Goal: Task Accomplishment & Management: Manage account settings

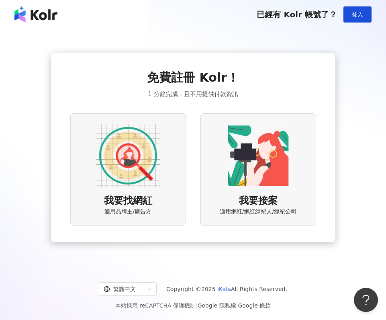
click at [150, 178] on img at bounding box center [128, 155] width 64 height 64
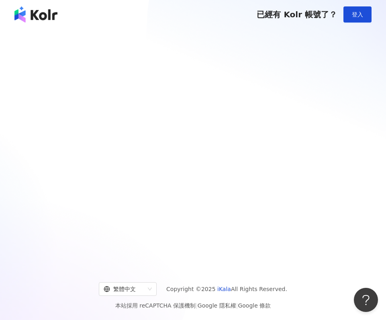
click at [124, 164] on div at bounding box center [193, 147] width 386 height 237
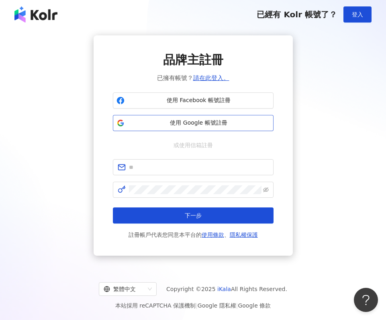
click at [188, 119] on span "使用 Google 帳號註冊" at bounding box center [199, 123] width 142 height 8
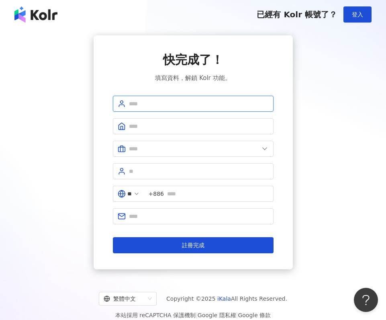
click at [196, 99] on input "text" at bounding box center [199, 103] width 140 height 9
type input "*"
type input "*****"
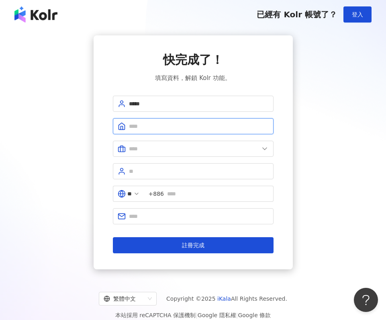
click at [159, 123] on input "text" at bounding box center [199, 126] width 140 height 9
type input "****"
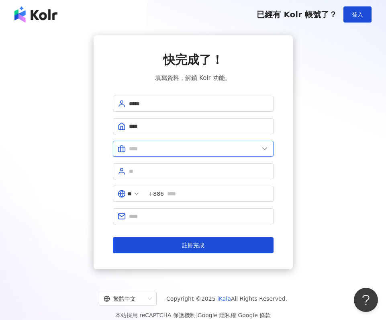
click at [152, 146] on input "text" at bounding box center [194, 148] width 130 height 9
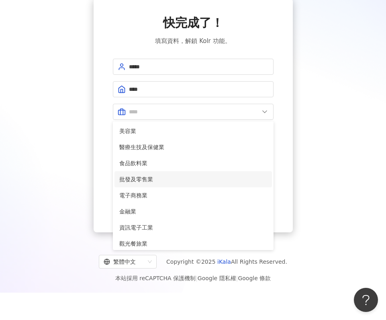
click at [153, 184] on li "批發及零售業" at bounding box center [192, 179] width 157 height 16
type input "******"
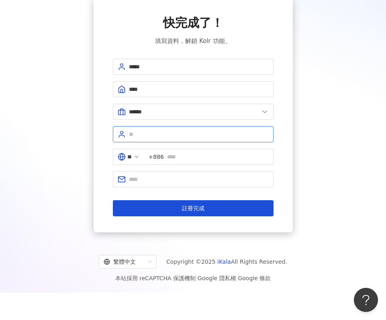
click at [160, 137] on input "text" at bounding box center [199, 134] width 140 height 9
type input "*"
type input "**"
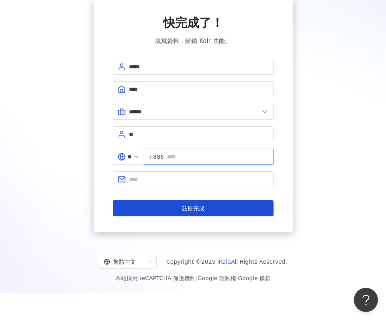
click at [186, 153] on input "text" at bounding box center [218, 156] width 102 height 9
type input "*"
type input "**********"
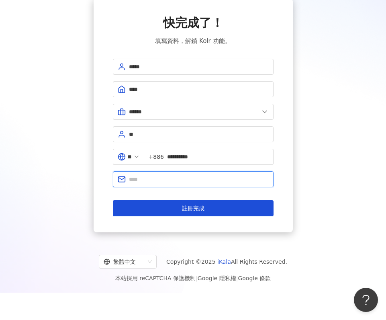
click at [162, 180] on input "text" at bounding box center [199, 179] width 140 height 9
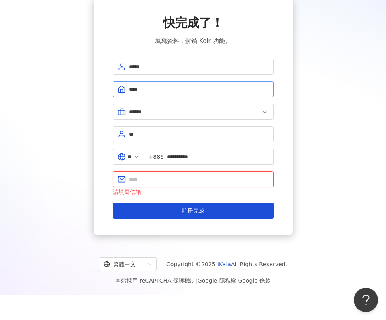
paste input "**********"
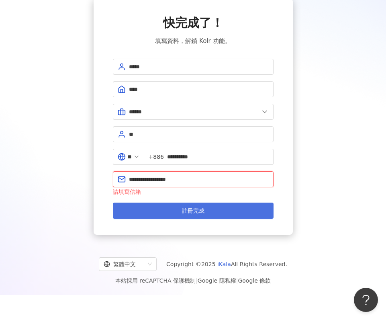
type input "**********"
click at [184, 210] on span "註冊完成" at bounding box center [193, 210] width 22 height 6
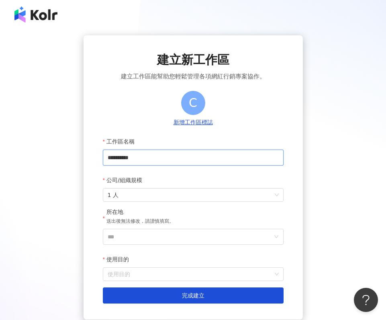
click at [166, 158] on input "**********" at bounding box center [193, 157] width 181 height 16
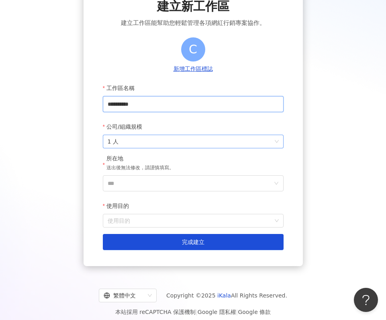
scroll to position [60, 0]
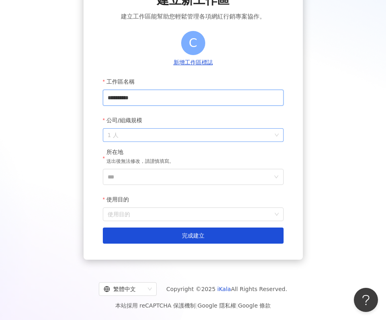
click at [165, 129] on span "1 人" at bounding box center [193, 135] width 171 height 13
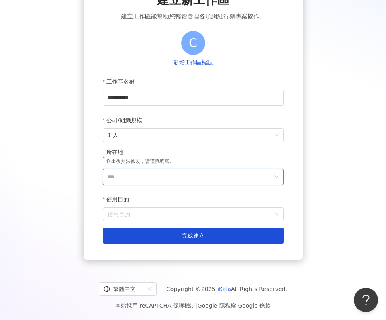
click at [148, 175] on input "***" at bounding box center [190, 176] width 165 height 15
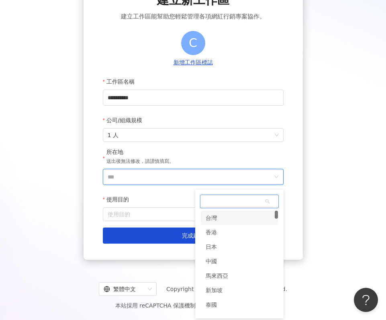
click at [341, 255] on div "**********" at bounding box center [193, 117] width 367 height 284
click at [209, 216] on div "台灣" at bounding box center [211, 218] width 11 height 14
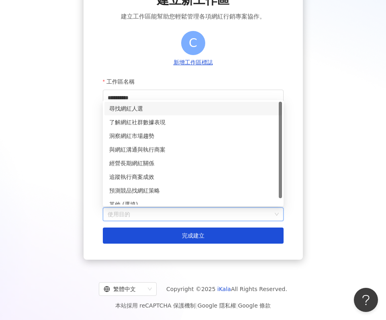
click at [157, 211] on input "使用目的" at bounding box center [193, 214] width 171 height 13
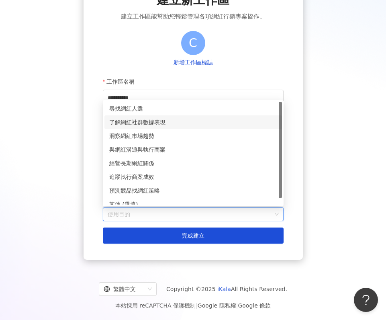
scroll to position [59, 0]
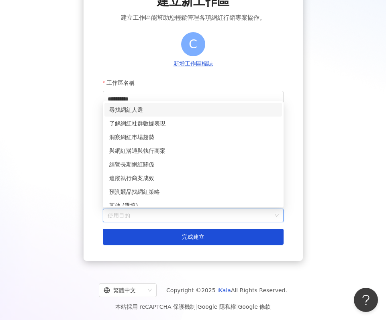
click at [178, 104] on div "尋找網紅人選" at bounding box center [193, 110] width 178 height 14
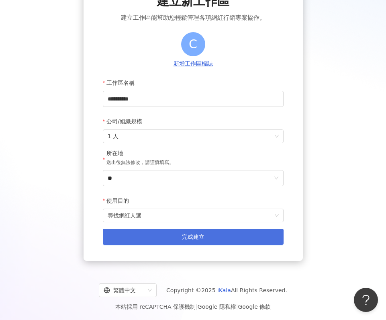
click at [181, 235] on button "完成建立" at bounding box center [193, 237] width 181 height 16
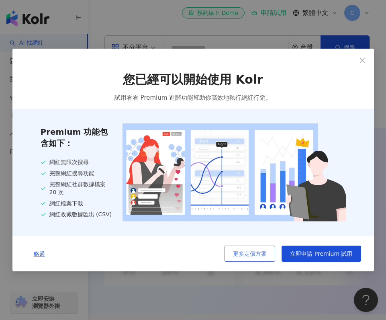
click at [270, 249] on button "更多定價方案" at bounding box center [250, 253] width 51 height 16
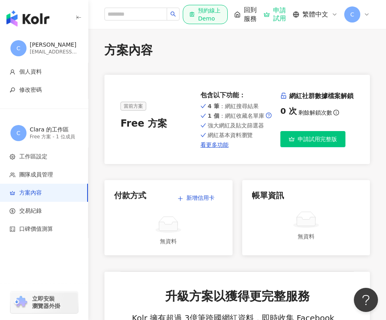
click at [314, 143] on button "申請試用完整版" at bounding box center [312, 139] width 65 height 16
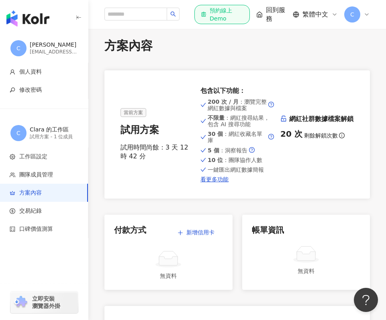
scroll to position [4, 0]
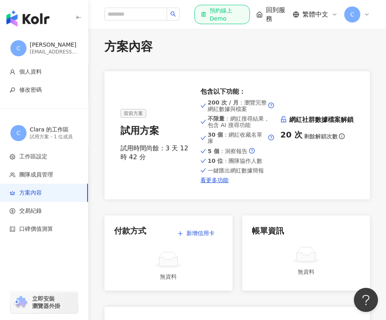
click at [249, 138] on div "200 次 / 月 ：瀏覽完整網紅數據與檔案 不限量 ：網紅搜尋結果，包含 AI 搜尋功能 30 個 ：網紅收藏名單庫 5 個 ：洞察報告 10 位 ：團隊協…" at bounding box center [237, 141] width 74 height 86
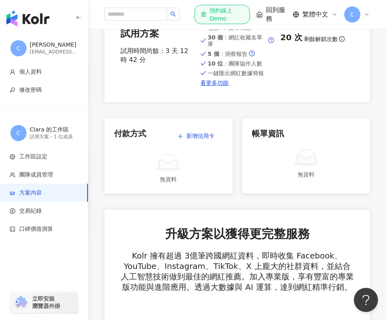
scroll to position [0, 0]
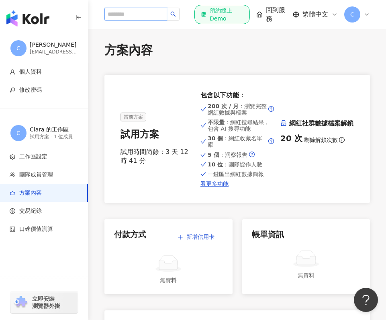
click at [149, 12] on input "search" at bounding box center [135, 14] width 63 height 13
click at [275, 9] on span "回到服務" at bounding box center [276, 15] width 20 height 18
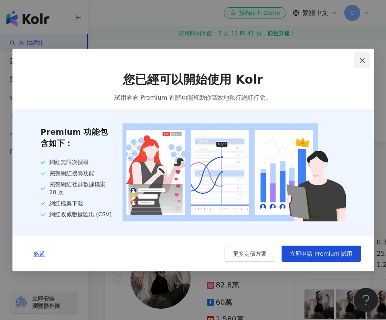
click at [357, 61] on span "Close" at bounding box center [362, 60] width 16 height 6
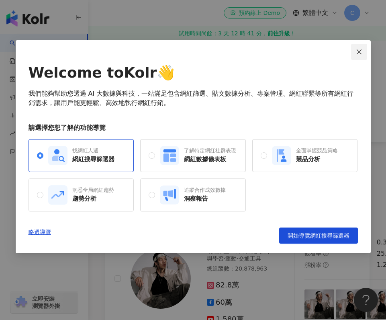
click at [362, 52] on icon "close" at bounding box center [359, 52] width 6 height 6
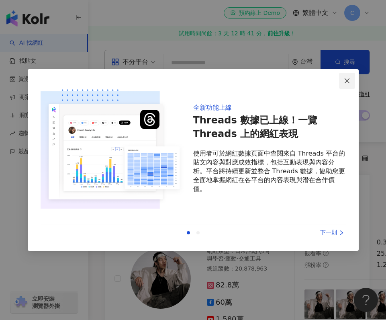
click at [348, 83] on icon "close" at bounding box center [347, 81] width 6 height 6
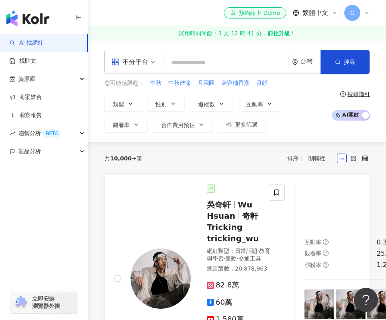
click at [143, 61] on div "不分平台" at bounding box center [129, 61] width 37 height 13
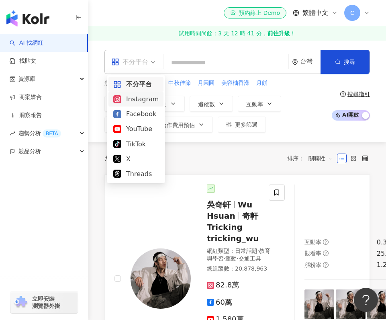
click at [148, 101] on div "Instagram" at bounding box center [135, 99] width 45 height 10
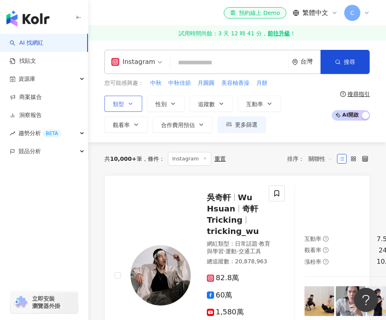
click at [137, 98] on button "類型" at bounding box center [123, 104] width 38 height 16
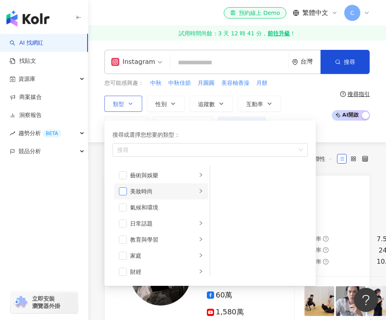
click at [124, 192] on span "button" at bounding box center [123, 191] width 8 height 8
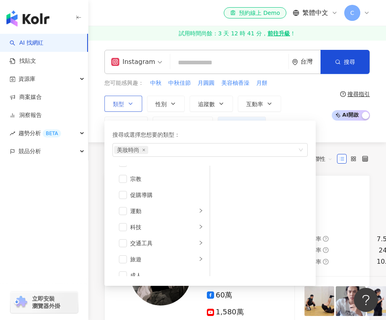
scroll to position [278, 0]
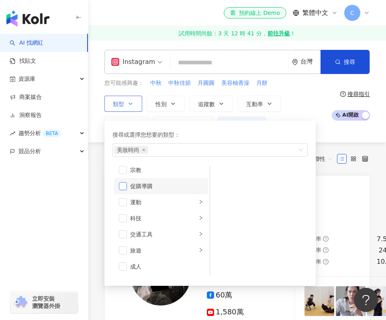
click at [123, 187] on span "button" at bounding box center [123, 186] width 8 height 8
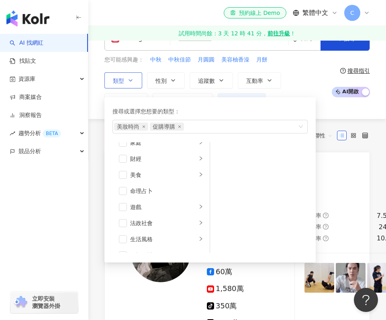
scroll to position [83, 0]
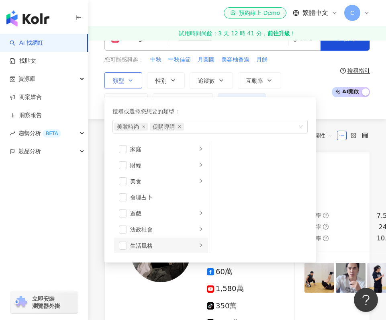
click at [202, 242] on div "button" at bounding box center [200, 245] width 5 height 8
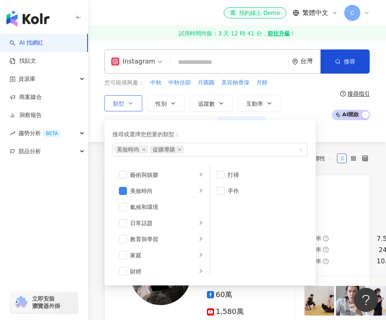
scroll to position [0, 0]
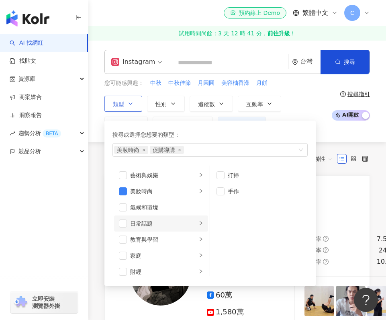
click at [200, 221] on icon "right" at bounding box center [200, 223] width 5 height 5
click at [203, 176] on icon "right" at bounding box center [200, 174] width 5 height 5
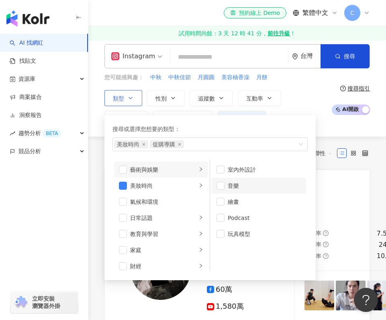
scroll to position [8, 0]
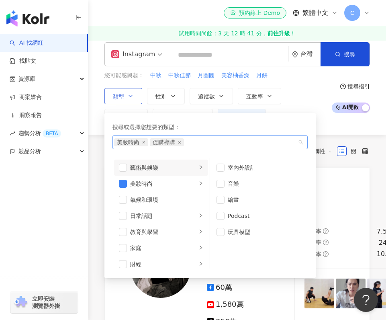
click at [303, 142] on div "美妝時尚 促購導購" at bounding box center [209, 142] width 195 height 14
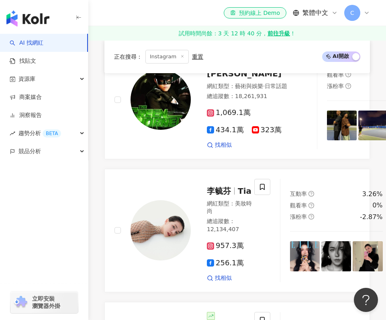
scroll to position [0, 0]
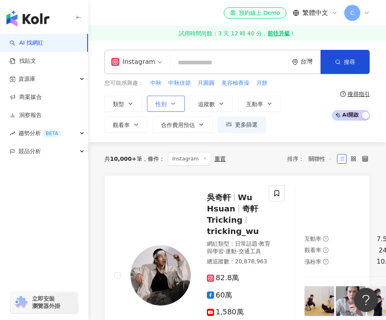
click at [172, 104] on icon "button" at bounding box center [173, 103] width 6 height 6
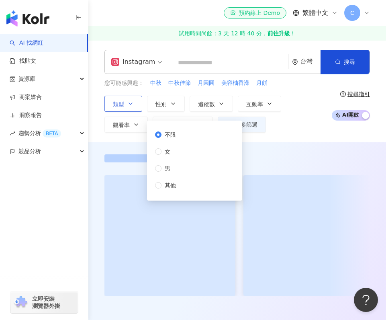
click at [129, 104] on icon "button" at bounding box center [130, 103] width 6 height 6
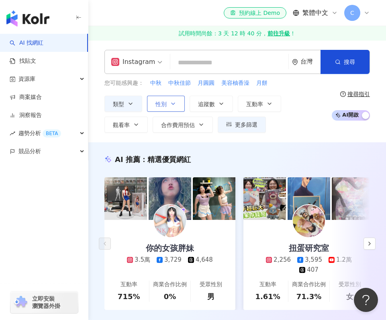
click at [166, 99] on button "性別" at bounding box center [166, 104] width 38 height 16
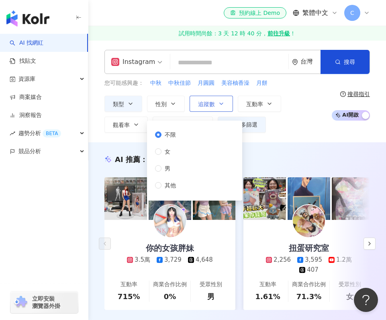
click at [203, 103] on span "追蹤數" at bounding box center [206, 104] width 17 height 6
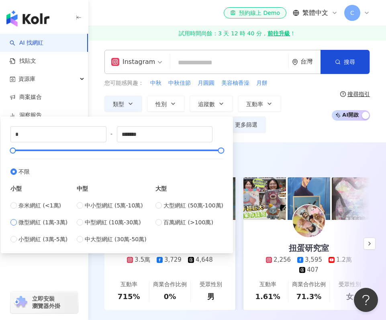
click at [17, 221] on label "微型網紅 (1萬-3萬)" at bounding box center [38, 222] width 57 height 9
type input "*****"
click at [46, 237] on span "小型網紅 (3萬-5萬)" at bounding box center [42, 239] width 49 height 9
type input "*****"
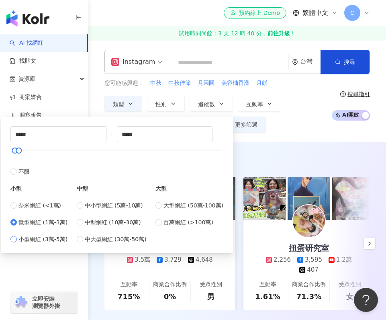
type input "*****"
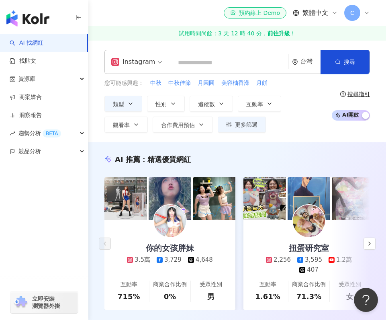
click at [277, 136] on div "Instagram 台灣 搜尋 您可能感興趣： 中秋 中秋佳節 月圓圓 美容柚香澡 月餅 類型 性別 追蹤數 互動率 觀看率 合作費用預估 更多篩選 不限 女…" at bounding box center [237, 91] width 298 height 102
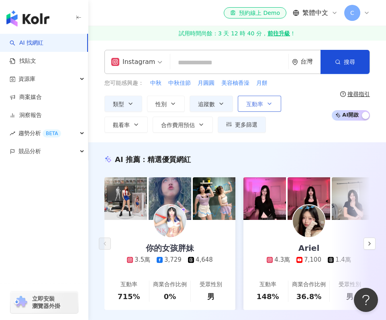
click at [251, 106] on span "互動率" at bounding box center [254, 104] width 17 height 6
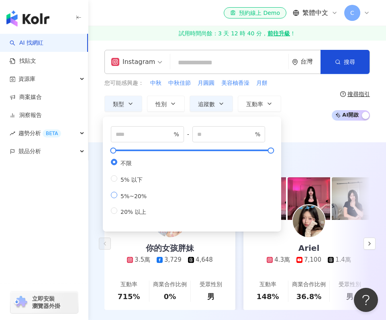
click at [130, 199] on span "5%~20%" at bounding box center [133, 196] width 33 height 6
type input "*"
type input "**"
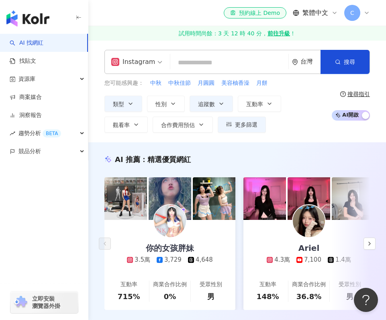
click at [308, 113] on div "類型 性別 追蹤數 互動率 觀看率 合作費用預估 更多篩選 不限 女 男 其他 ***** - ***** 不限 小型 奈米網紅 (<1萬) 微型網紅 (1萬…" at bounding box center [215, 114] width 223 height 37
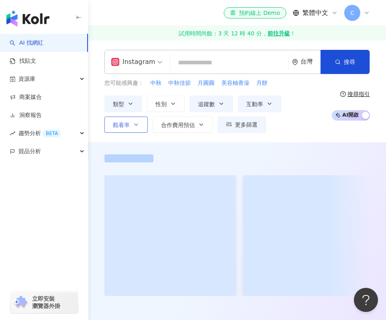
click at [130, 125] on button "觀看率" at bounding box center [125, 124] width 43 height 16
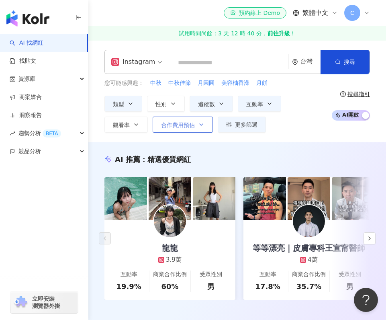
click at [172, 125] on span "合作費用預估" at bounding box center [178, 125] width 34 height 6
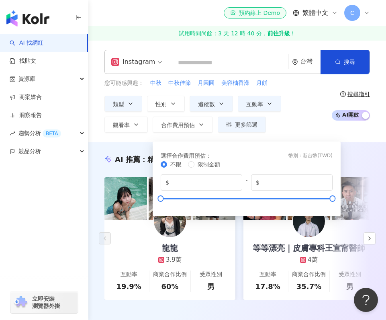
click at [294, 123] on div "類型 性別 追蹤數 互動率 觀看率 合作費用預估 更多篩選 不限 女 男 其他 ***** - ***** 不限 小型 奈米網紅 (<1萬) 微型網紅 (1萬…" at bounding box center [215, 114] width 223 height 37
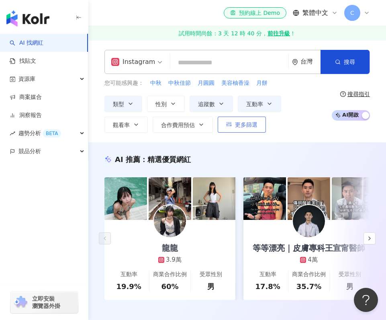
click at [246, 125] on span "更多篩選" at bounding box center [246, 124] width 22 height 6
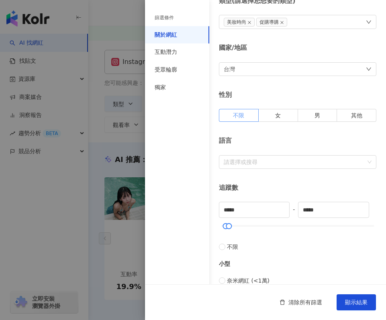
scroll to position [43, 0]
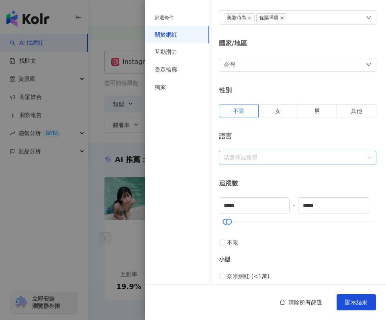
click at [257, 152] on div "請選擇或搜尋" at bounding box center [297, 158] width 157 height 14
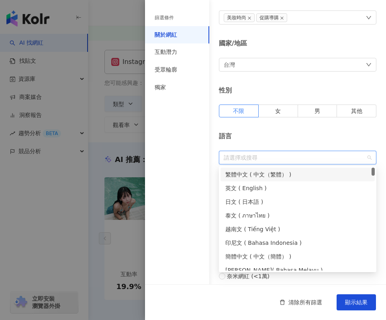
click at [273, 131] on div "關於網紅 類型 ( 請選擇您想要的類型 ) 美妝時尚 促購導購 國家/地區 台灣 性別 不限 女 男 其他 語言 請選擇或搜尋 追蹤數 ***** - ***…" at bounding box center [265, 243] width 241 height 572
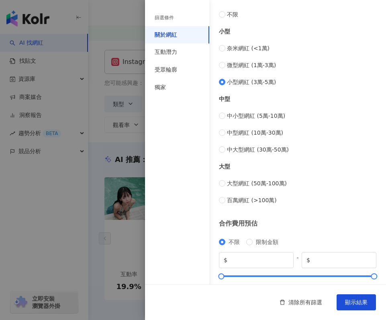
scroll to position [287, 0]
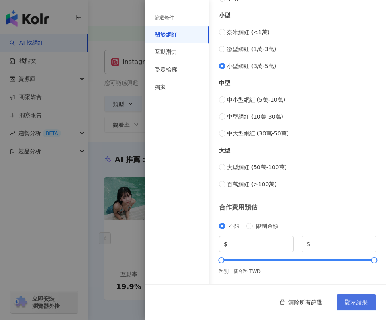
click at [359, 302] on span "顯示結果" at bounding box center [356, 302] width 22 height 6
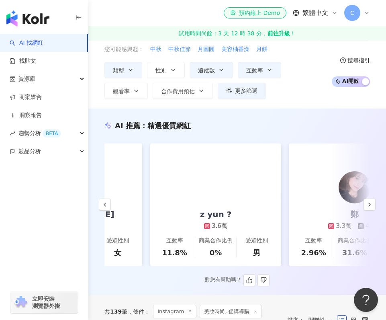
scroll to position [0, 662]
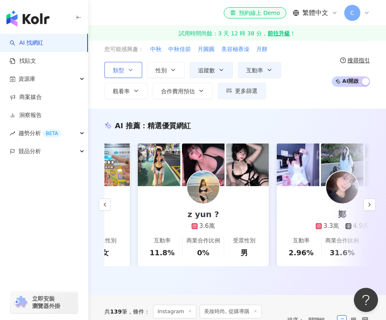
click at [125, 69] on button "類型" at bounding box center [123, 70] width 38 height 16
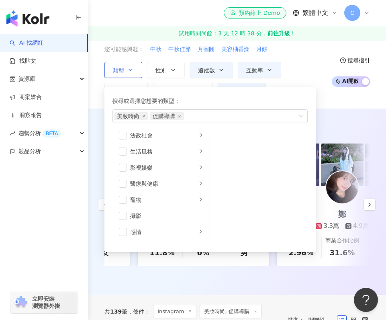
scroll to position [166, 0]
click at [297, 69] on div "類型 搜尋或選擇您想要的類型： 美妝時尚 促購導購 藝術與娛樂 美妝時尚 氣候和環境 日常話題 教育與學習 家庭 財經 美食 命理占卜 遊戲 法政社會 生活風…" at bounding box center [215, 80] width 223 height 37
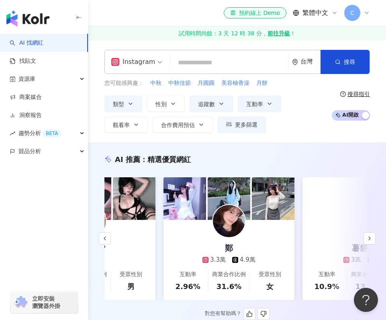
scroll to position [0, 780]
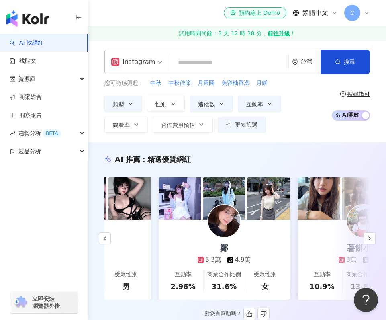
click at [250, 238] on div "鄭 3.3萬 4.9萬" at bounding box center [224, 242] width 69 height 44
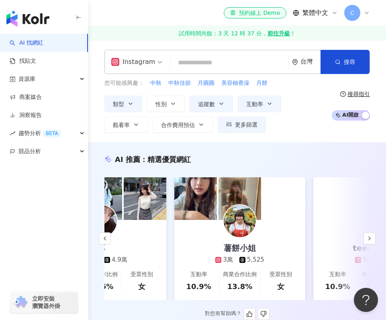
scroll to position [0, 905]
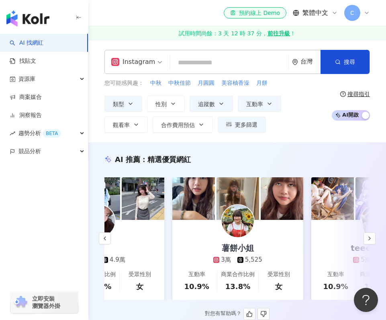
click at [269, 253] on link "薯餅小姐 3萬 5,525 互動率 10.9% 商業合作比例 13.8% 受眾性別 女" at bounding box center [237, 260] width 131 height 80
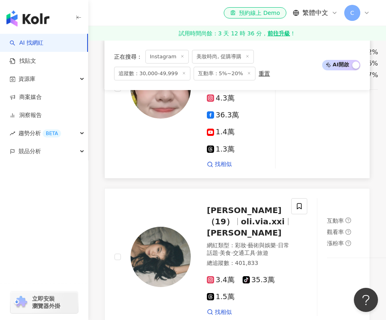
scroll to position [744, 0]
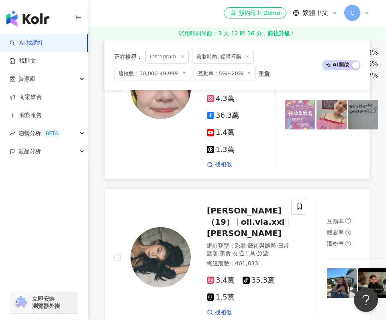
click at [249, 152] on div at bounding box center [257, 89] width 16 height 160
click at [227, 49] on div "LINLIN 謝依霖 Hold住姐" at bounding box center [229, 32] width 45 height 34
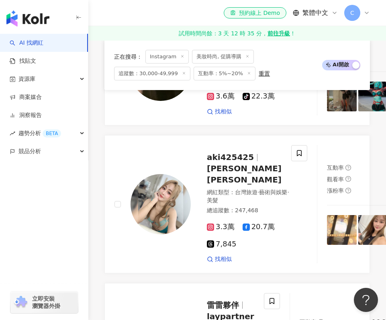
scroll to position [1566, 0]
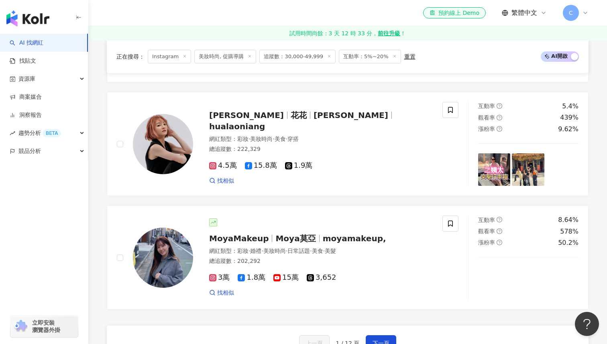
scroll to position [1394, 0]
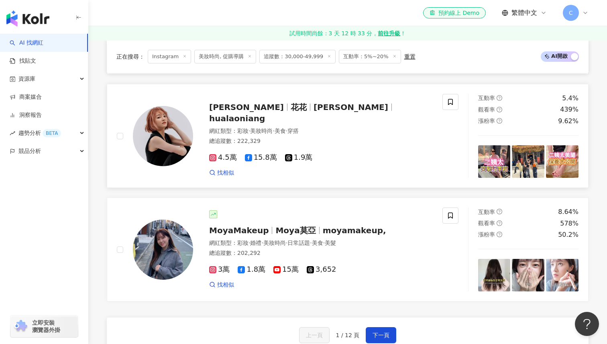
click at [368, 129] on div "網紅類型 ： 彩妝 · 美妝時尚 · 美食 · 穿搭" at bounding box center [321, 131] width 224 height 8
click at [251, 225] on div "MoyaMakeup Moya莫亞 moyamakeup," at bounding box center [321, 230] width 224 height 11
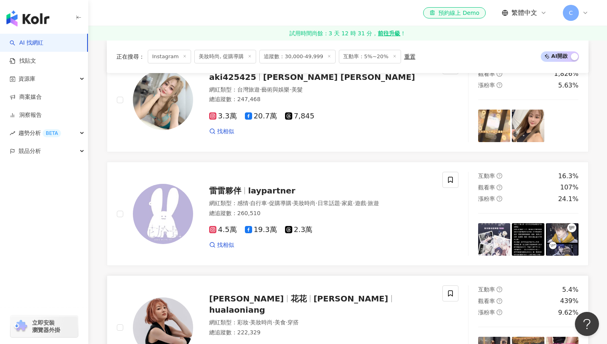
scroll to position [1151, 0]
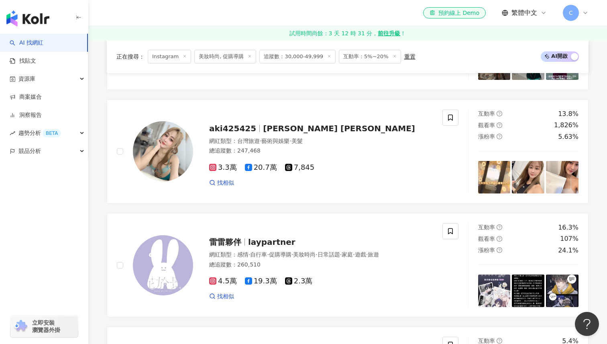
click at [284, 60] on span "追蹤數：30,000-49,999" at bounding box center [298, 57] width 76 height 14
click at [291, 56] on span "追蹤數：30,000-49,999" at bounding box center [298, 57] width 76 height 14
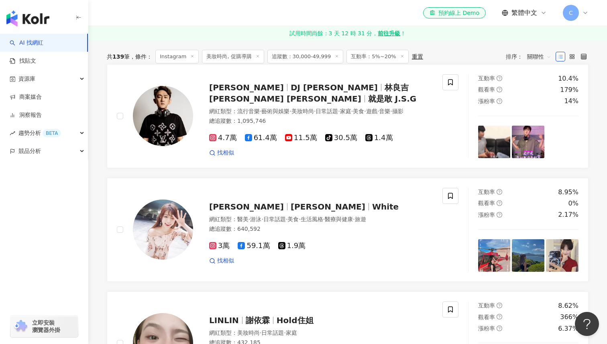
scroll to position [0, 0]
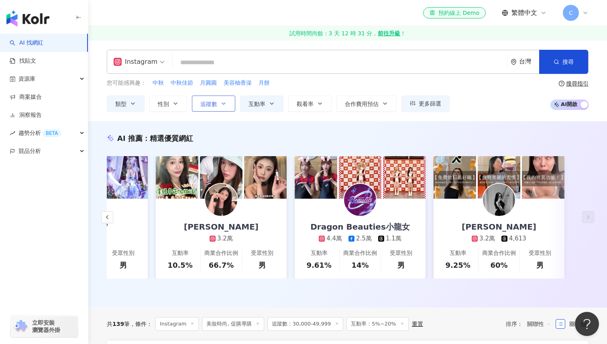
click at [221, 106] on icon "button" at bounding box center [224, 103] width 6 height 6
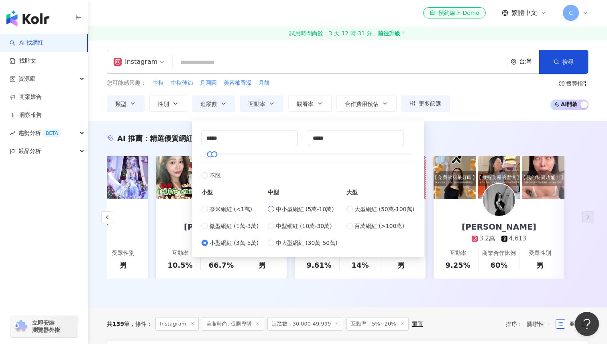
click at [286, 206] on span "中小型網紅 (5萬-10萬)" at bounding box center [305, 209] width 58 height 9
type input "*****"
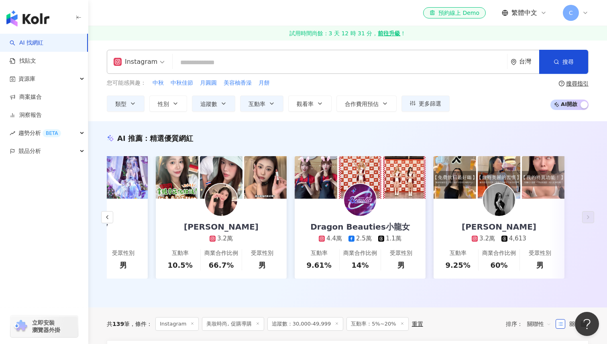
click at [386, 123] on div "AI 推薦 ： 精選優質網紅 龍龍 3.9萬 互動率 19.9% 商業合作比例 60% 受眾性別 男 等等漂亮｜皮膚專科王宣甯醫師 4萬 互動率 17.8% …" at bounding box center [347, 214] width 519 height 186
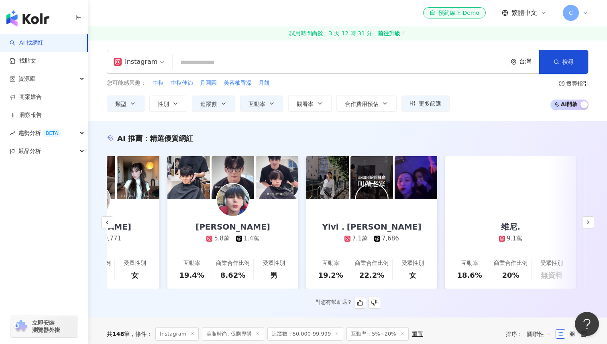
scroll to position [0, 220]
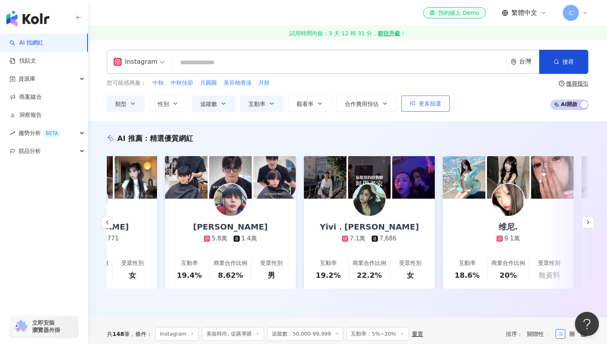
click at [386, 102] on button "更多篩選" at bounding box center [426, 104] width 48 height 16
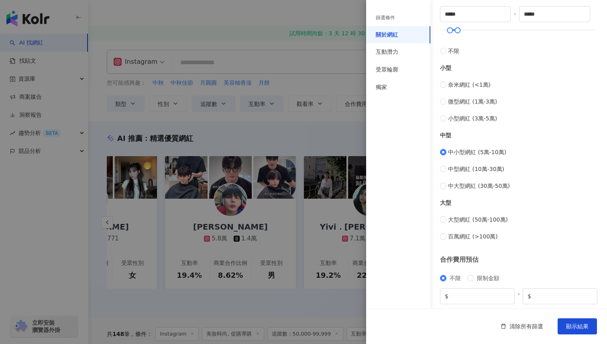
scroll to position [229, 0]
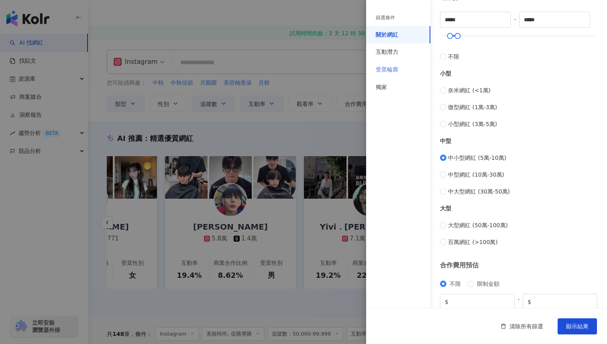
click at [386, 65] on div "受眾輪廓" at bounding box center [398, 70] width 64 height 18
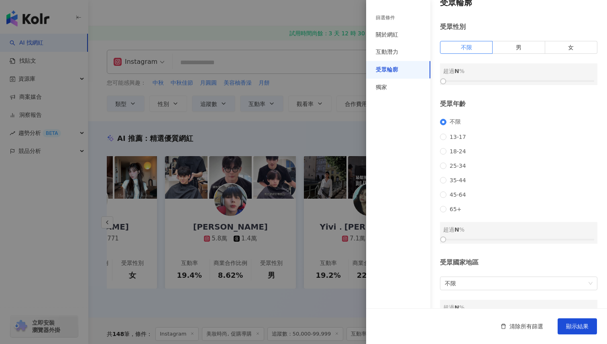
scroll to position [0, 0]
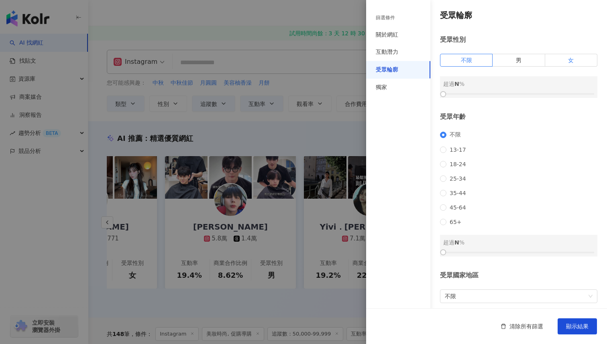
click at [386, 61] on label "女" at bounding box center [572, 60] width 52 height 13
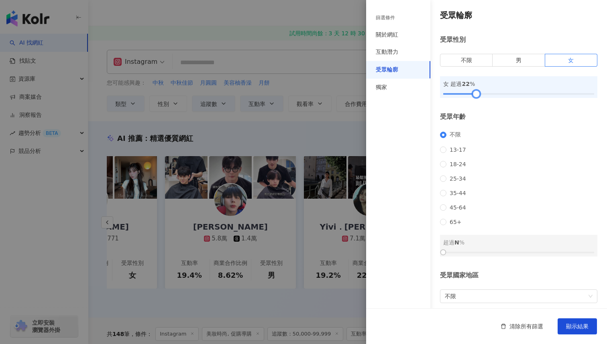
click at [386, 94] on div at bounding box center [518, 94] width 151 height 5
drag, startPoint x: 476, startPoint y: 94, endPoint x: 488, endPoint y: 95, distance: 12.5
click at [386, 95] on div at bounding box center [488, 94] width 4 height 4
click at [386, 94] on div at bounding box center [518, 94] width 151 height 5
click at [386, 319] on button "顯示結果" at bounding box center [577, 327] width 39 height 16
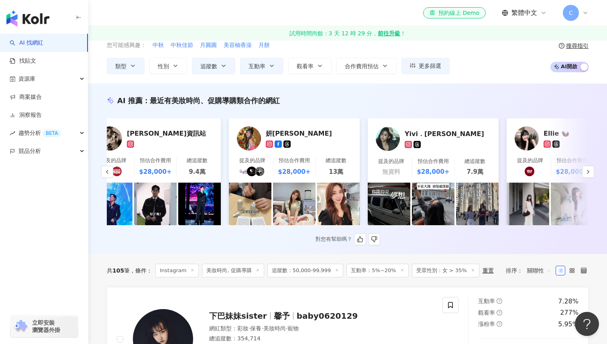
scroll to position [0, 296]
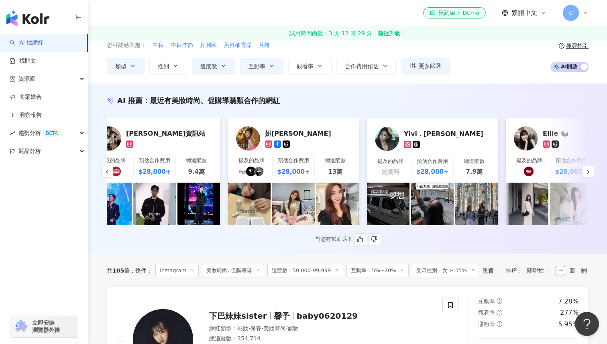
click at [304, 143] on div at bounding box center [308, 144] width 86 height 7
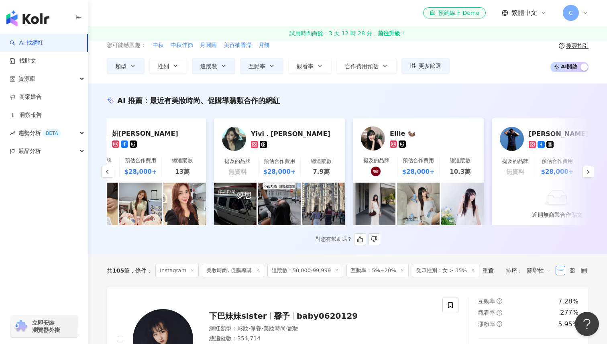
scroll to position [0, 449]
click at [386, 132] on div "Ellie 🦦" at bounding box center [430, 133] width 80 height 8
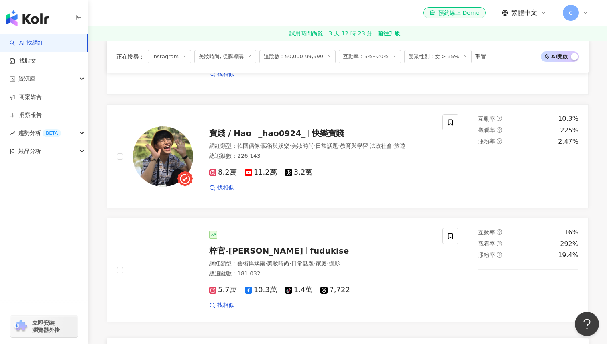
scroll to position [1383, 0]
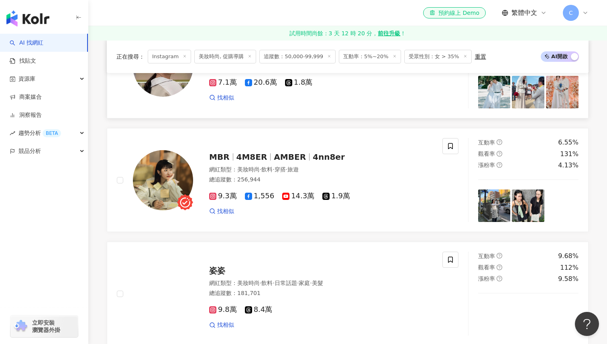
scroll to position [1116, 0]
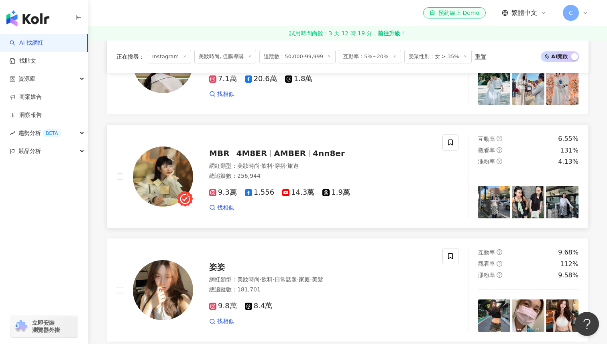
click at [313, 150] on span "4nn8er" at bounding box center [329, 154] width 32 height 10
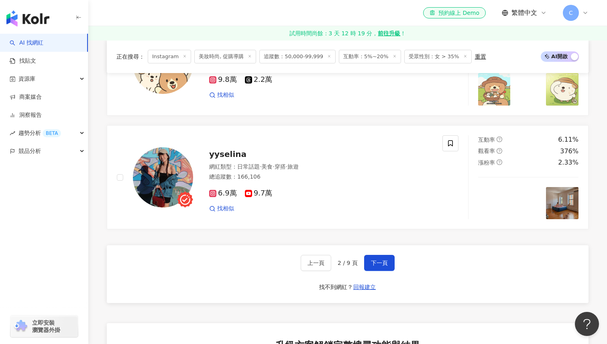
scroll to position [1457, 0]
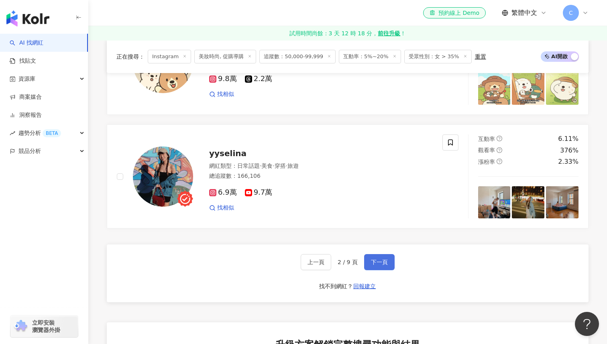
click at [385, 254] on button "下一頁" at bounding box center [379, 262] width 31 height 16
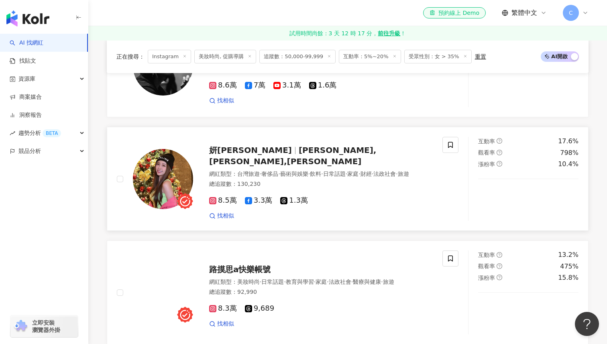
scroll to position [1000, 0]
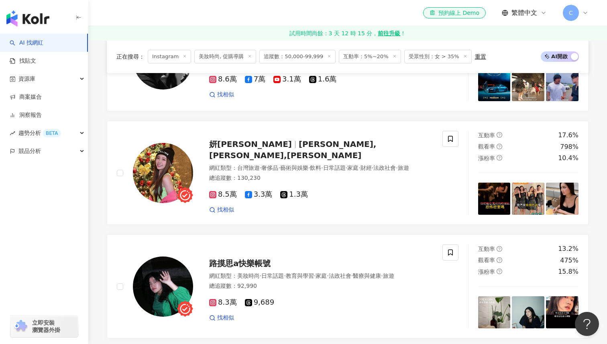
click at [278, 230] on div "蕭敬恬 jjjenny________ 網紅類型 ： 日常話題 · 美食 · 美髮 總追蹤數 ： 137,188 9.6萬 4.1萬 找相似 互動率 5.54…" at bounding box center [348, 2] width 482 height 1355
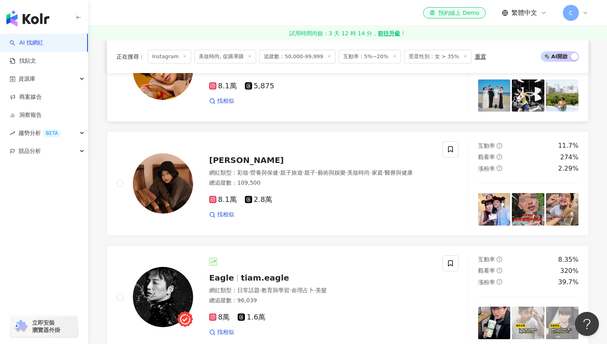
scroll to position [1331, 0]
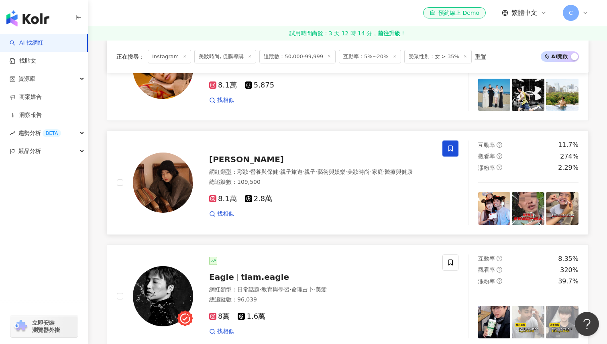
click at [386, 148] on span at bounding box center [451, 149] width 16 height 16
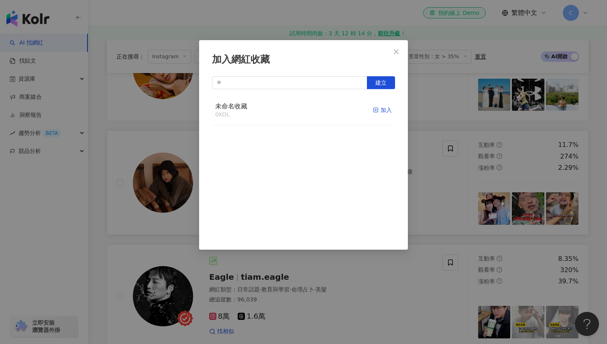
click at [376, 109] on line "button" at bounding box center [376, 110] width 0 height 2
click at [244, 104] on span "未命名收藏" at bounding box center [231, 106] width 32 height 8
click at [386, 49] on icon "close" at bounding box center [396, 51] width 5 height 5
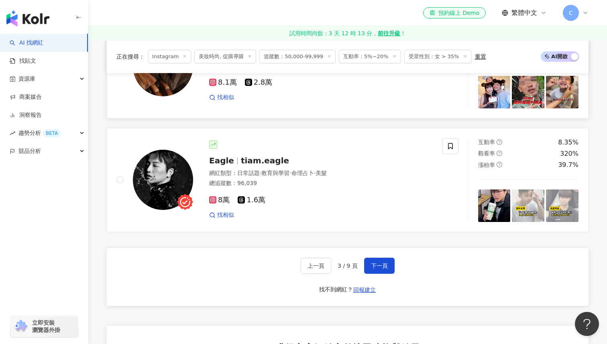
scroll to position [1454, 0]
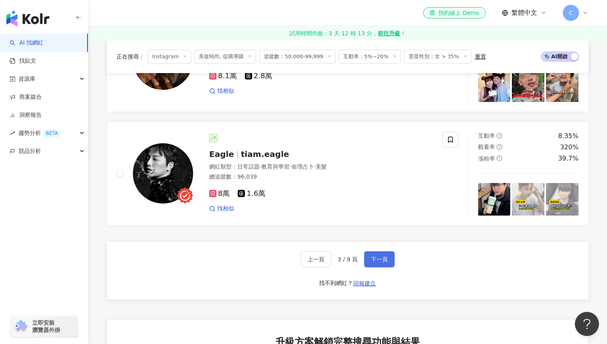
click at [385, 263] on span "下一頁" at bounding box center [379, 259] width 17 height 6
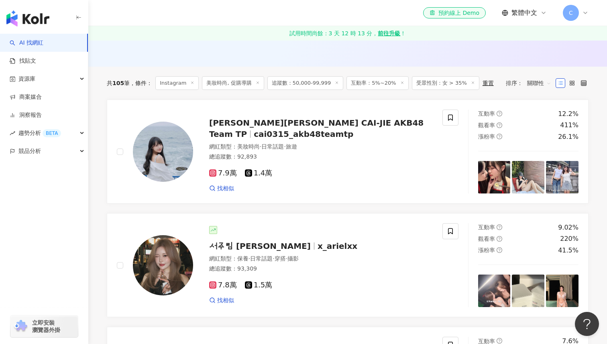
scroll to position [233, 0]
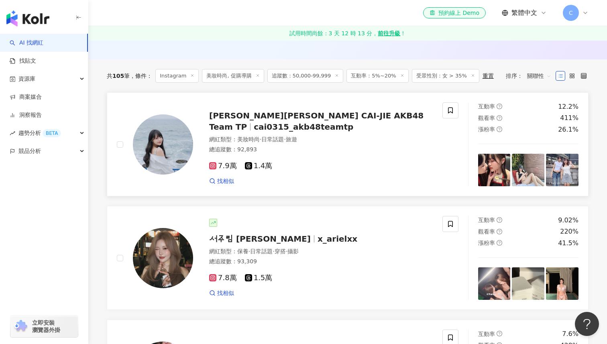
click at [324, 178] on div "找相似" at bounding box center [321, 182] width 224 height 8
click at [386, 115] on span at bounding box center [451, 110] width 16 height 16
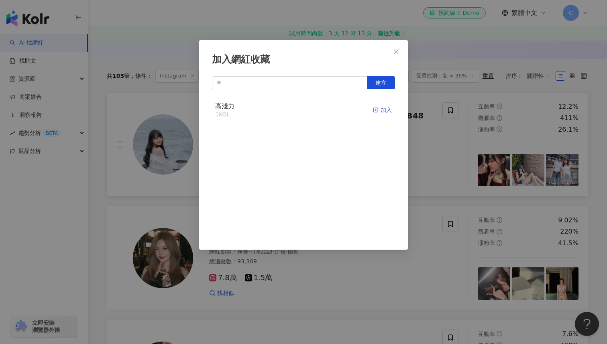
click at [378, 108] on icon "button" at bounding box center [376, 110] width 6 height 6
click at [386, 50] on span "Close" at bounding box center [396, 52] width 16 height 6
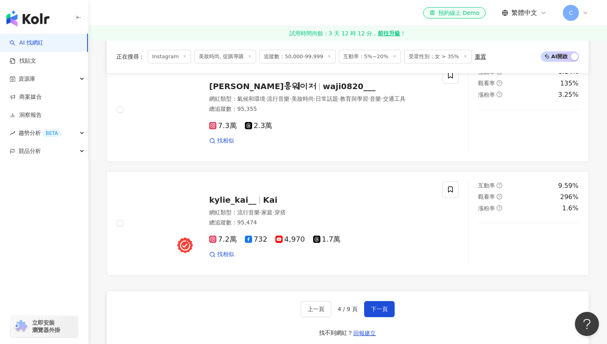
scroll to position [1406, 0]
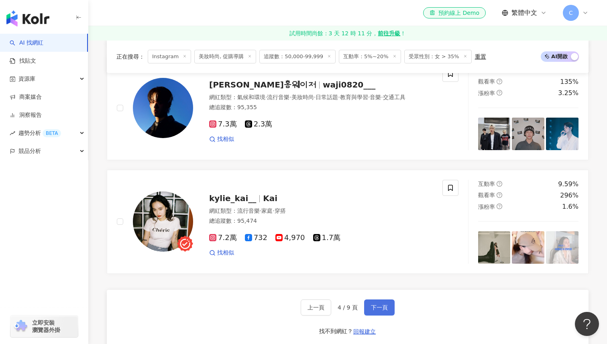
click at [373, 307] on span "下一頁" at bounding box center [379, 308] width 17 height 6
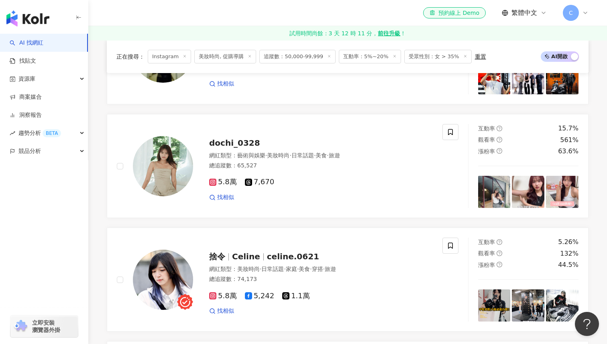
scroll to position [1114, 0]
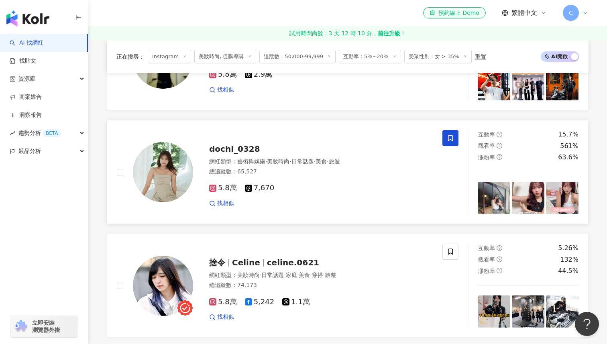
click at [386, 141] on span at bounding box center [451, 138] width 16 height 16
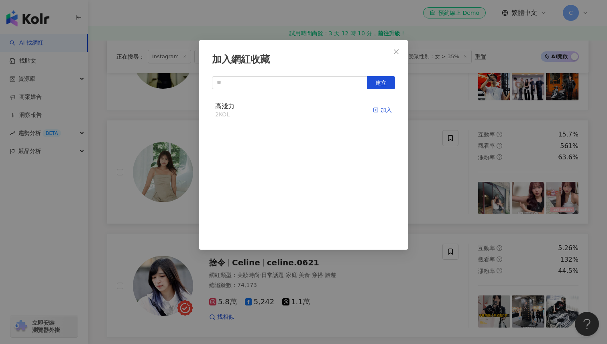
click at [375, 110] on icon "button" at bounding box center [376, 110] width 6 height 6
click at [304, 113] on div "高淺力 3 KOL 已加入" at bounding box center [303, 111] width 183 height 30
click at [228, 104] on span "高淺力" at bounding box center [224, 106] width 19 height 8
click at [386, 50] on span "Close" at bounding box center [396, 52] width 16 height 6
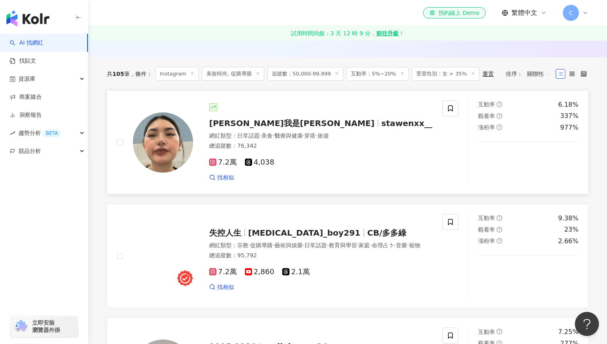
scroll to position [231, 0]
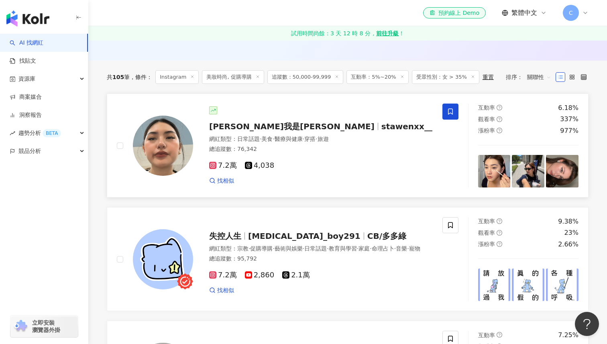
click at [386, 111] on span at bounding box center [451, 112] width 16 height 16
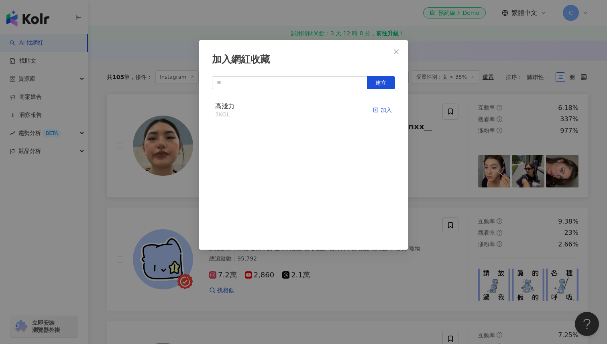
click at [375, 110] on line "button" at bounding box center [376, 110] width 2 height 0
click at [373, 23] on div "加入網紅收藏 建立 高淺力 4 KOL 已加入" at bounding box center [303, 172] width 607 height 344
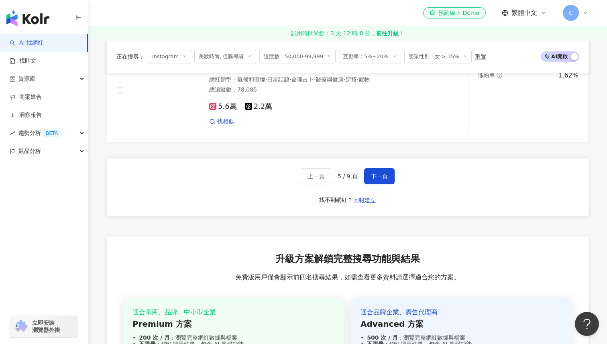
scroll to position [1533, 0]
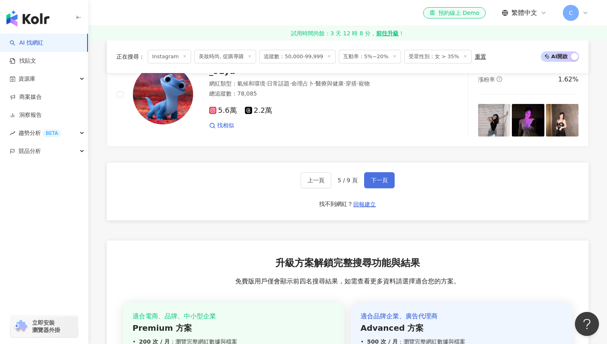
click at [381, 179] on span "下一頁" at bounding box center [379, 180] width 17 height 6
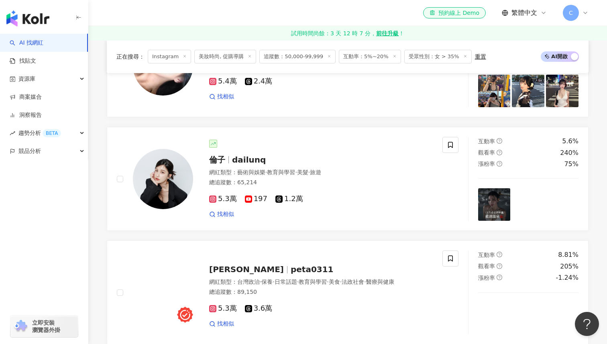
scroll to position [761, 0]
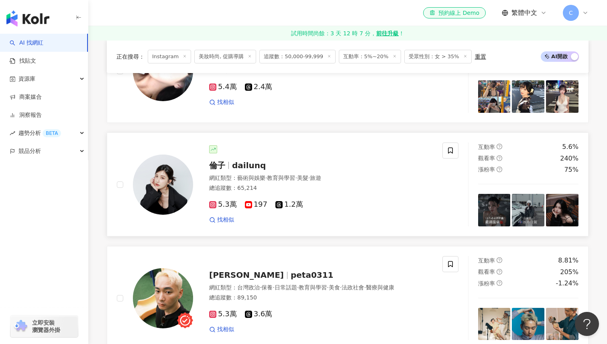
click at [329, 188] on div "總追蹤數 ： 65,214" at bounding box center [321, 188] width 224 height 8
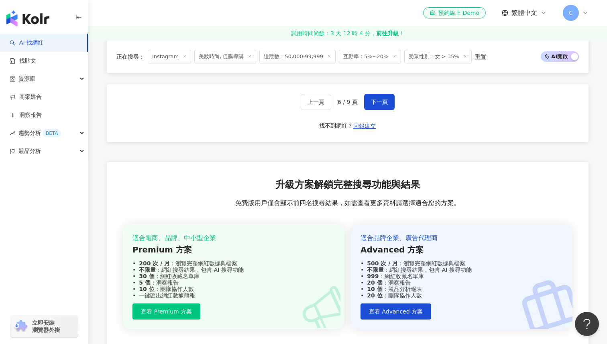
scroll to position [1580, 0]
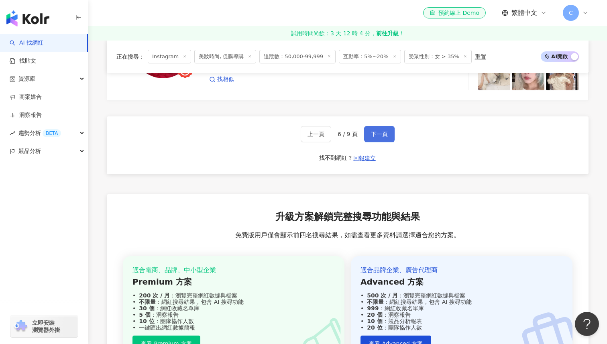
click at [373, 131] on span "下一頁" at bounding box center [379, 134] width 17 height 6
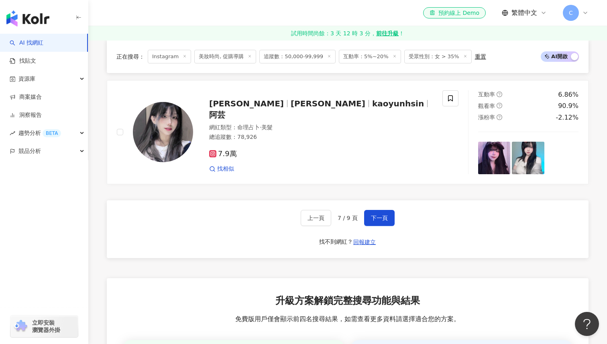
scroll to position [1516, 0]
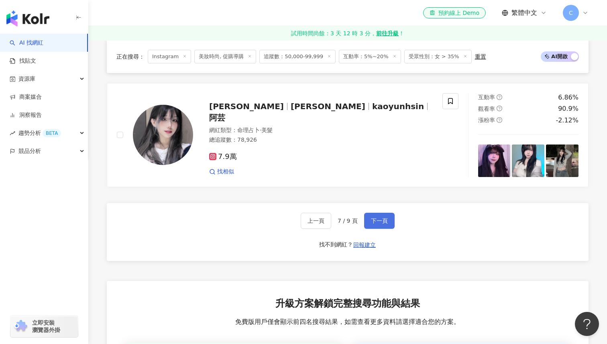
click at [380, 218] on span "下一頁" at bounding box center [379, 221] width 17 height 6
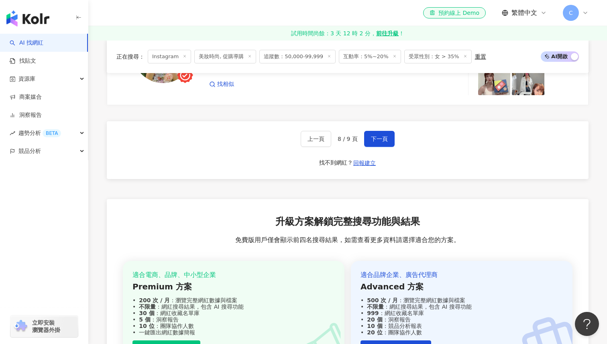
scroll to position [1574, 0]
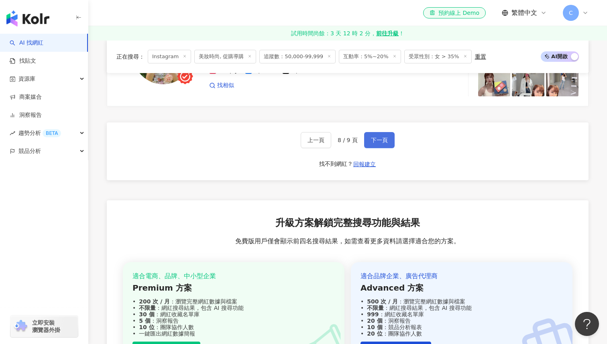
click at [374, 140] on span "下一頁" at bounding box center [379, 140] width 17 height 6
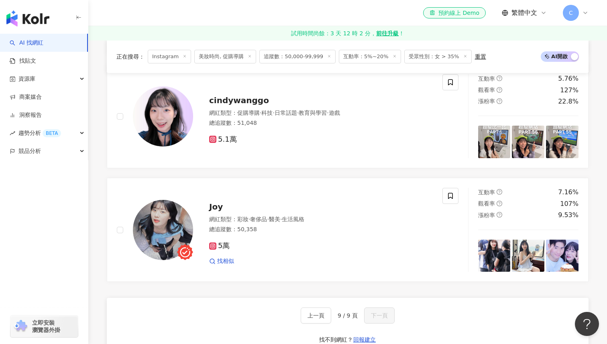
scroll to position [829, 0]
click at [337, 220] on div "網紅類型 ： 彩妝 · 奢侈品 · 醫美 · 生活風格" at bounding box center [321, 220] width 224 height 8
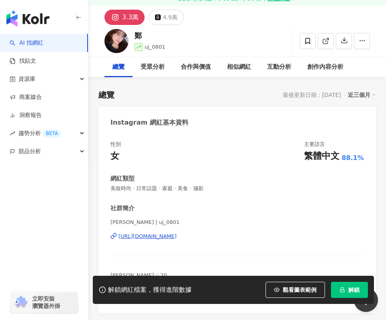
scroll to position [33, 0]
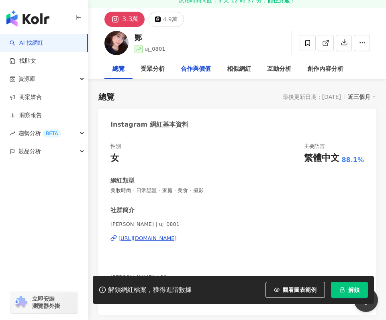
click at [208, 71] on div "合作與價值" at bounding box center [196, 69] width 30 height 10
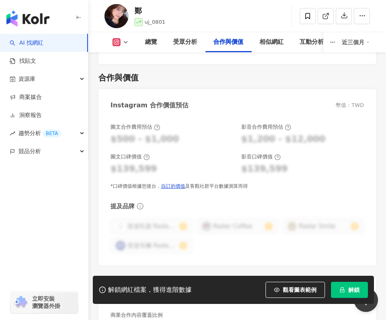
click at [208, 72] on div "合作與價值" at bounding box center [237, 77] width 278 height 11
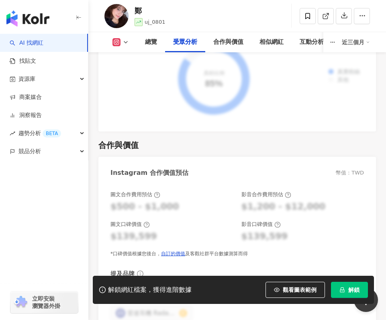
scroll to position [1631, 0]
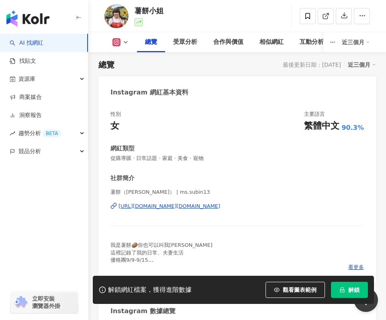
scroll to position [65, 0]
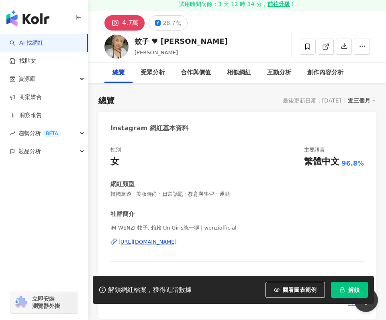
scroll to position [45, 0]
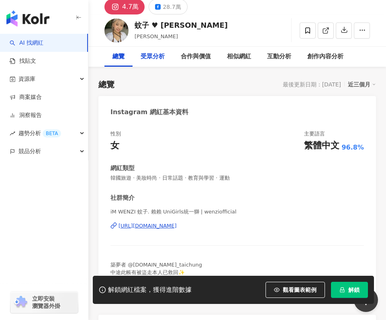
click at [155, 54] on div "受眾分析" at bounding box center [153, 57] width 24 height 10
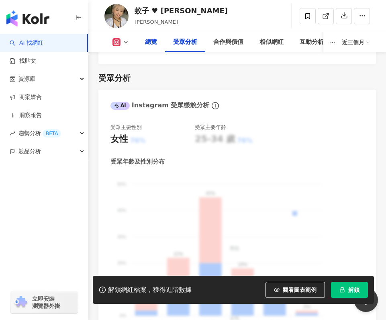
click at [147, 38] on div "總覽" at bounding box center [151, 42] width 12 height 10
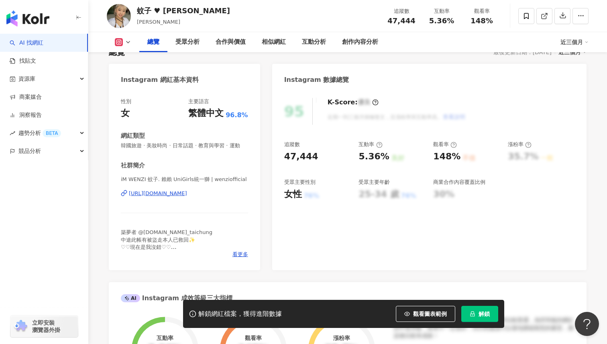
scroll to position [79, 0]
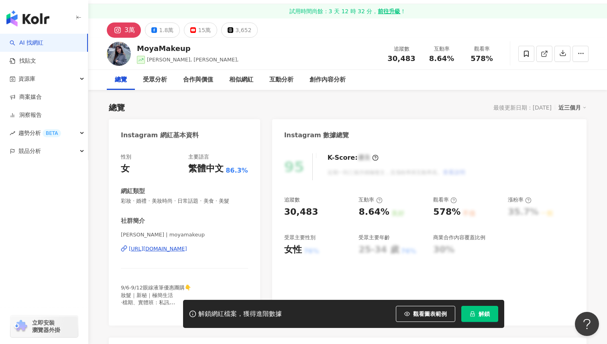
scroll to position [20, 0]
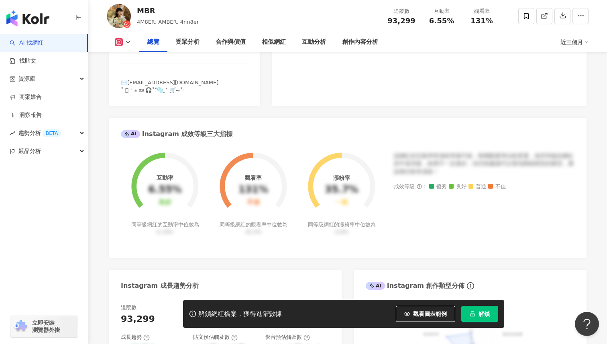
scroll to position [289, 0]
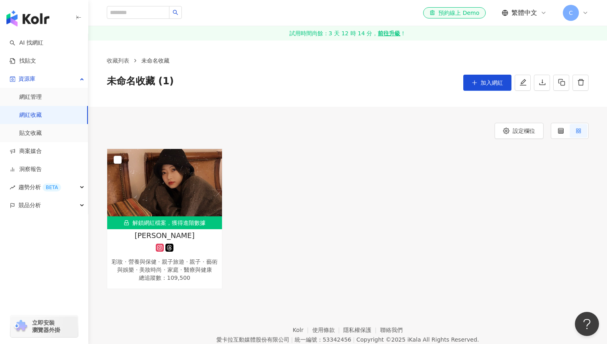
click at [161, 77] on span "未命名收藏 (1)" at bounding box center [140, 83] width 67 height 16
click at [521, 82] on icon "edit" at bounding box center [523, 82] width 7 height 7
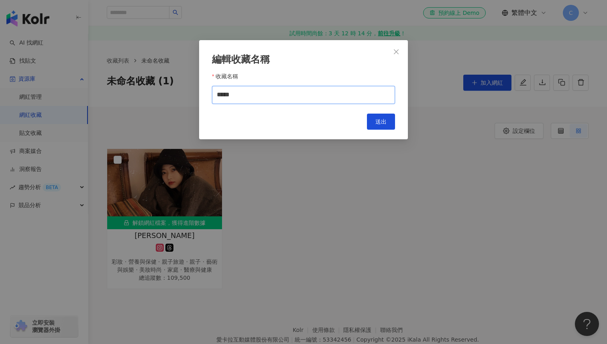
click at [298, 92] on input "*****" at bounding box center [303, 95] width 183 height 18
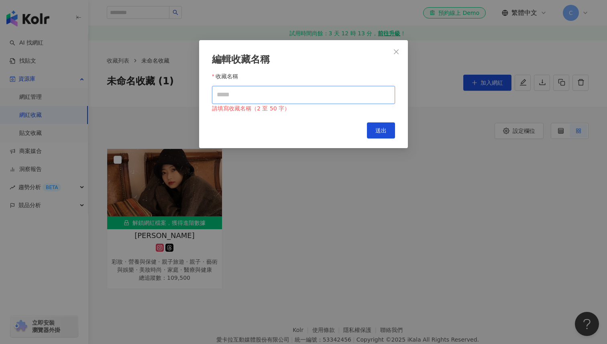
type input "*"
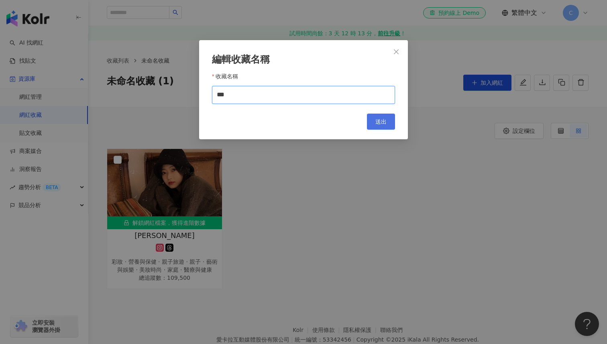
type input "***"
click at [383, 125] on button "送出" at bounding box center [381, 122] width 28 height 16
